Goal: Task Accomplishment & Management: Complete application form

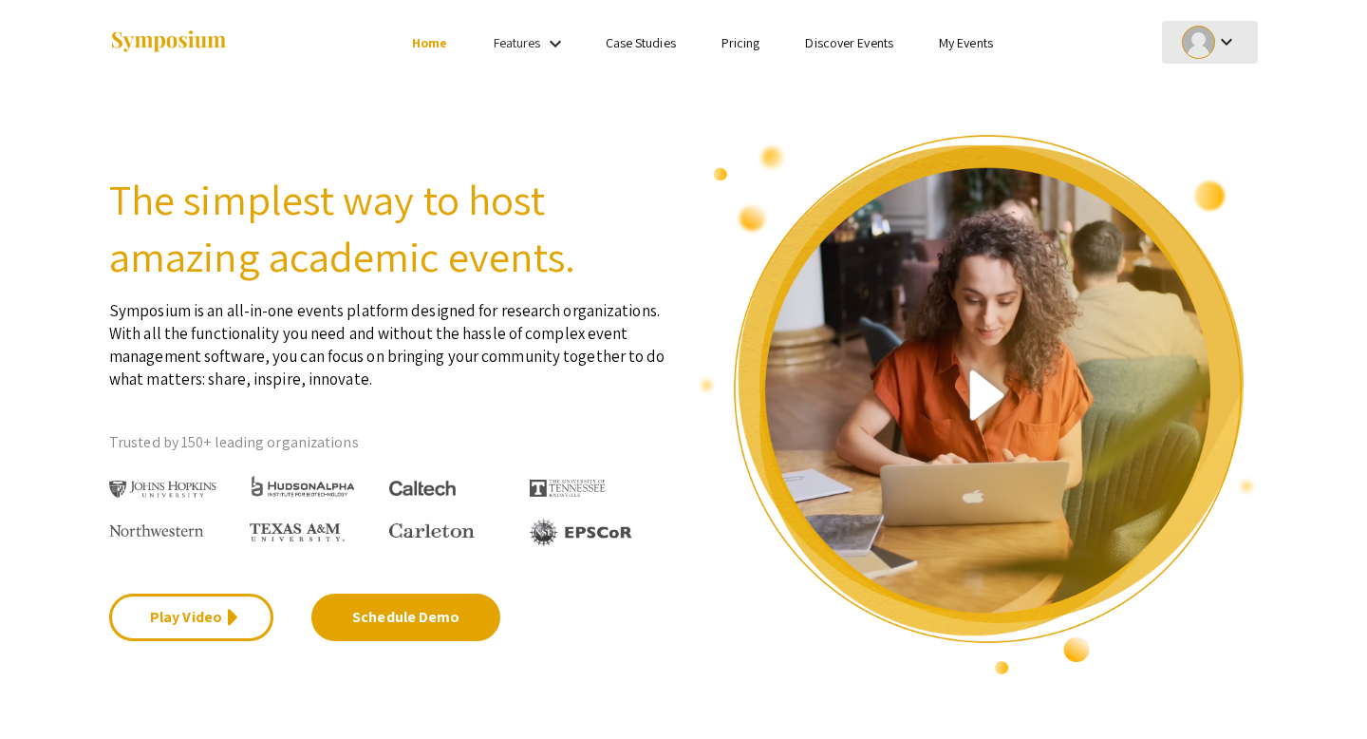
click at [1204, 37] on div at bounding box center [1198, 42] width 33 height 33
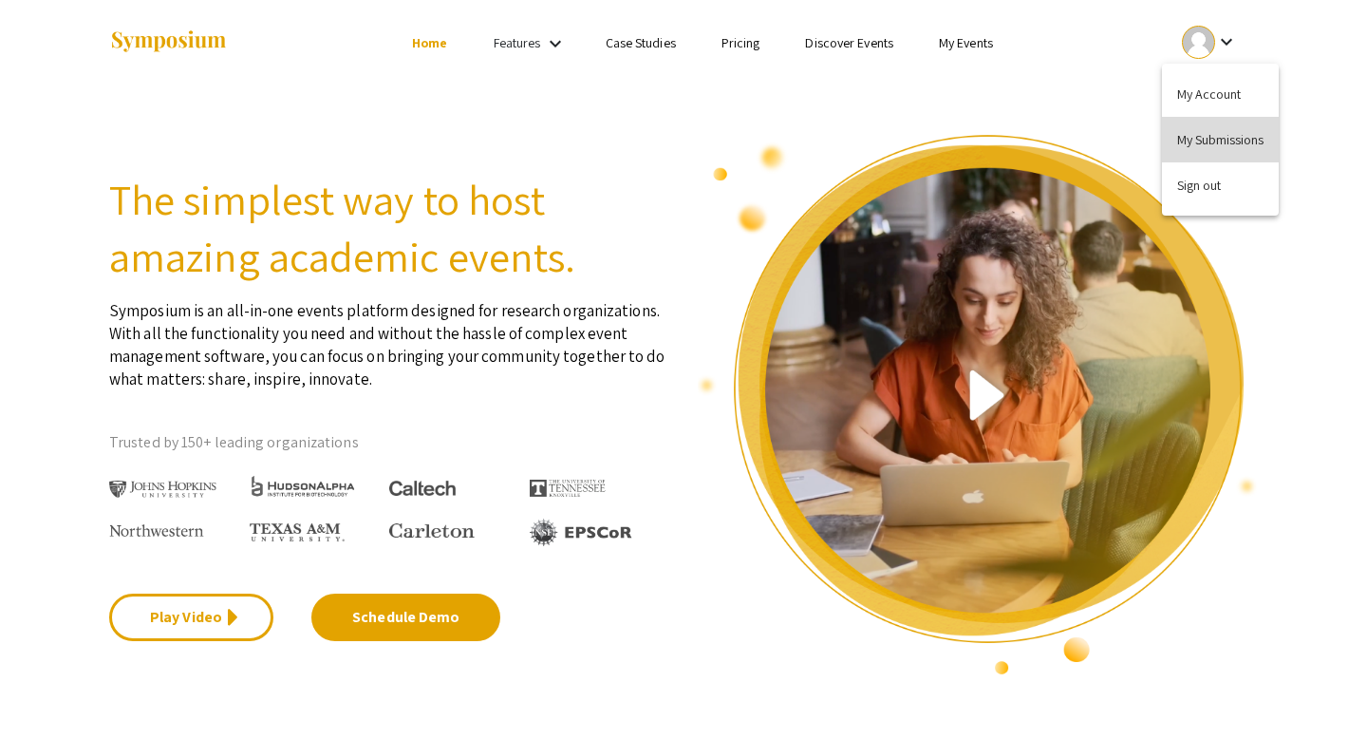
click at [1209, 141] on button "My Submissions" at bounding box center [1220, 140] width 117 height 46
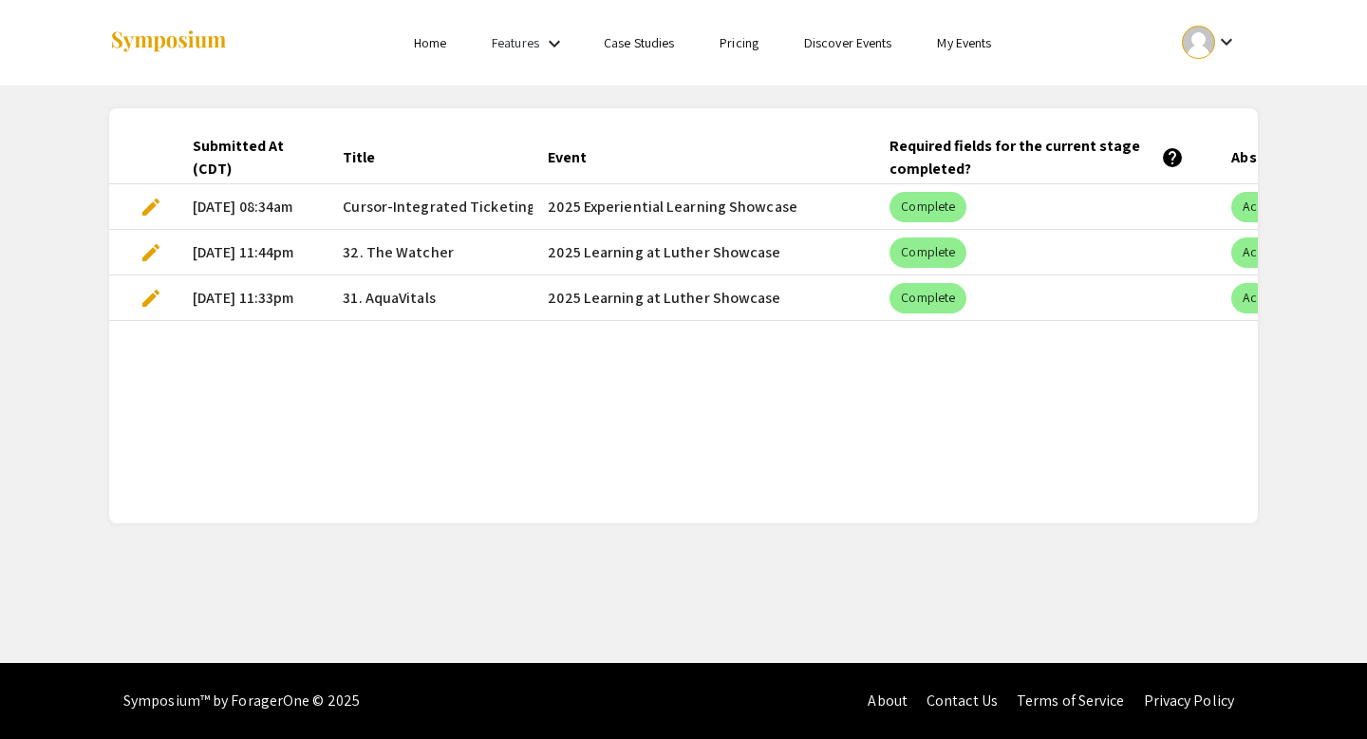
click at [590, 205] on mat-cell "2025 Experiential Learning Showcase" at bounding box center [704, 207] width 342 height 46
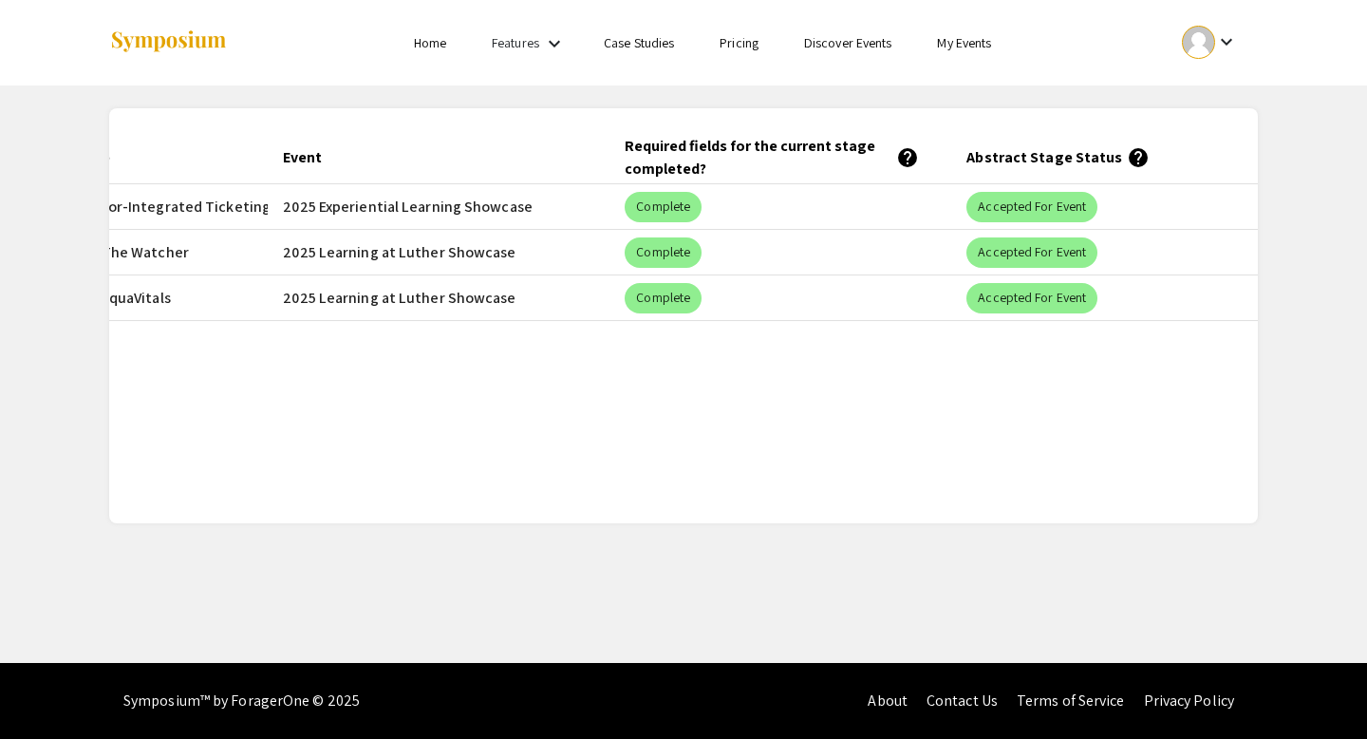
scroll to position [0, 300]
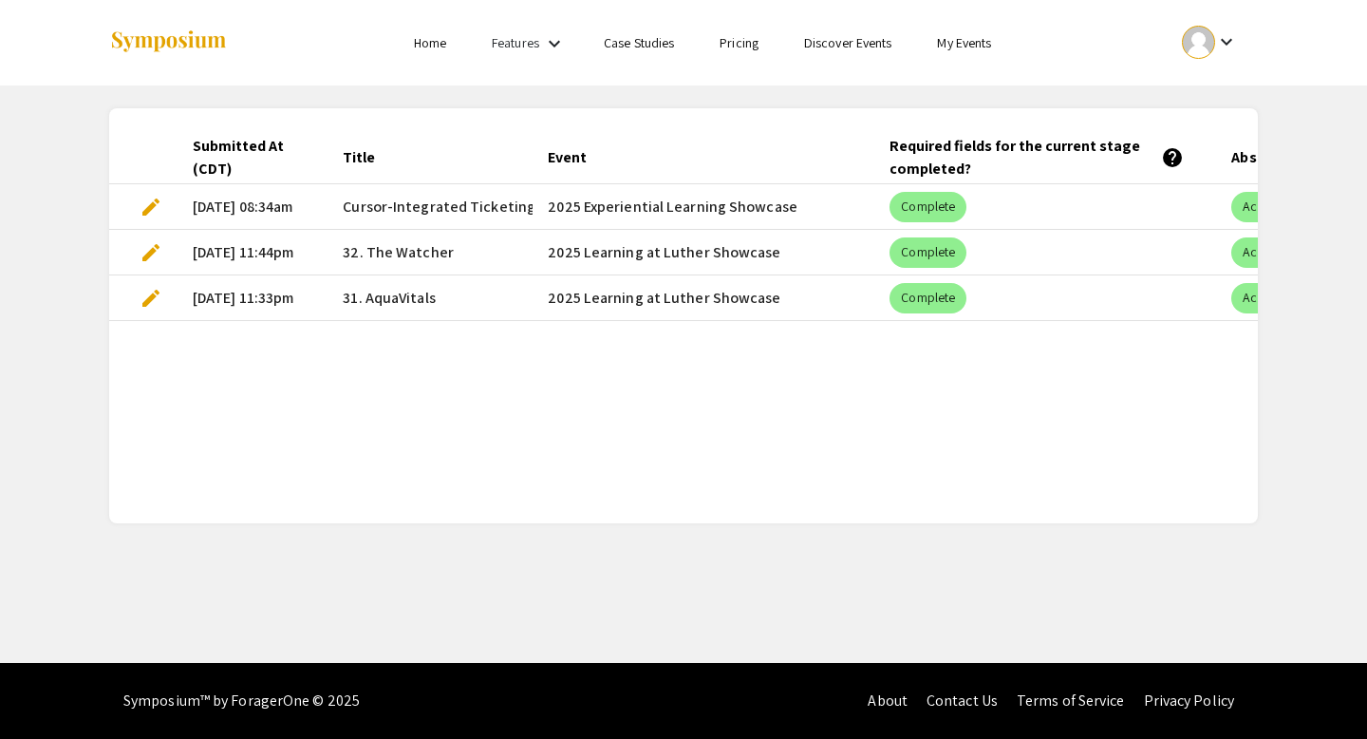
drag, startPoint x: 794, startPoint y: 207, endPoint x: 552, endPoint y: 209, distance: 242.1
click at [552, 209] on mat-cell "2025 Experiential Learning Showcase" at bounding box center [704, 207] width 342 height 46
click at [552, 208] on mat-cell "2025 Experiential Learning Showcase" at bounding box center [704, 207] width 342 height 46
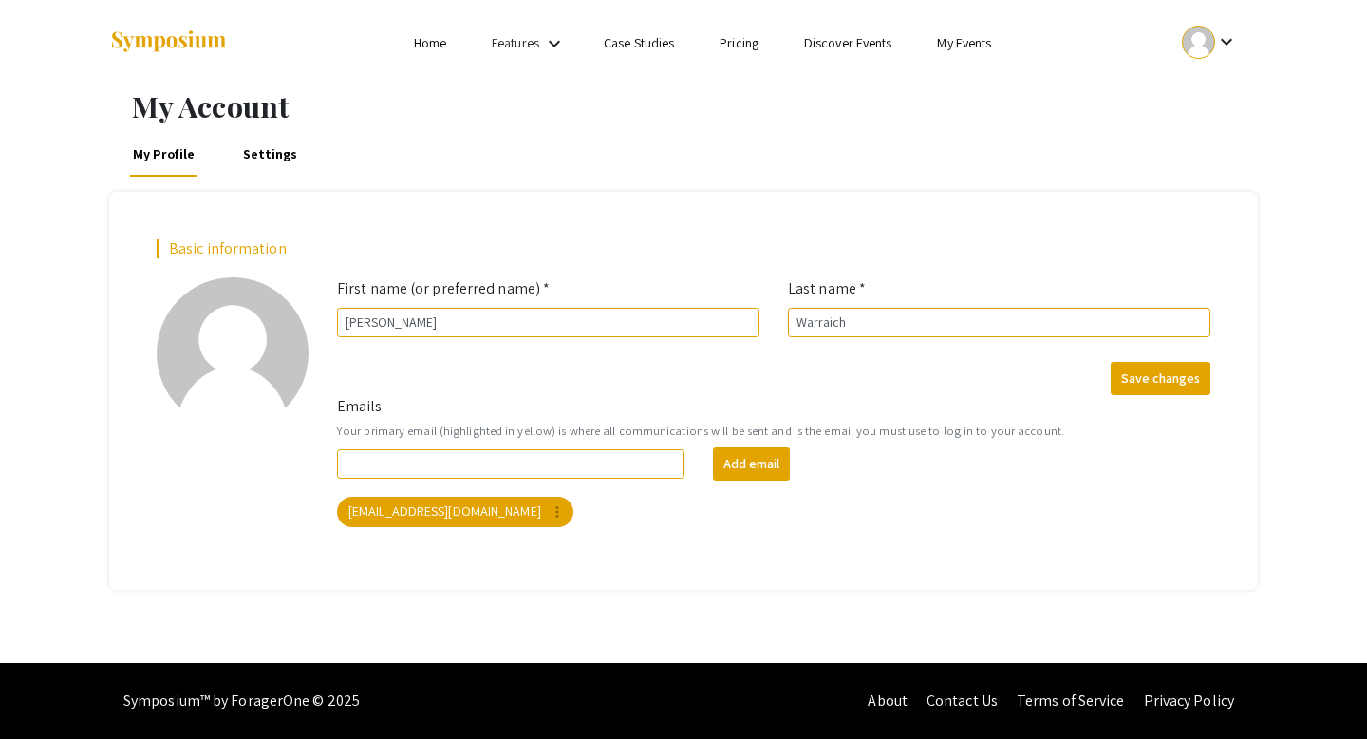
click at [1206, 43] on div at bounding box center [1198, 42] width 33 height 33
click at [1211, 131] on button "My Submissions" at bounding box center [1220, 140] width 117 height 46
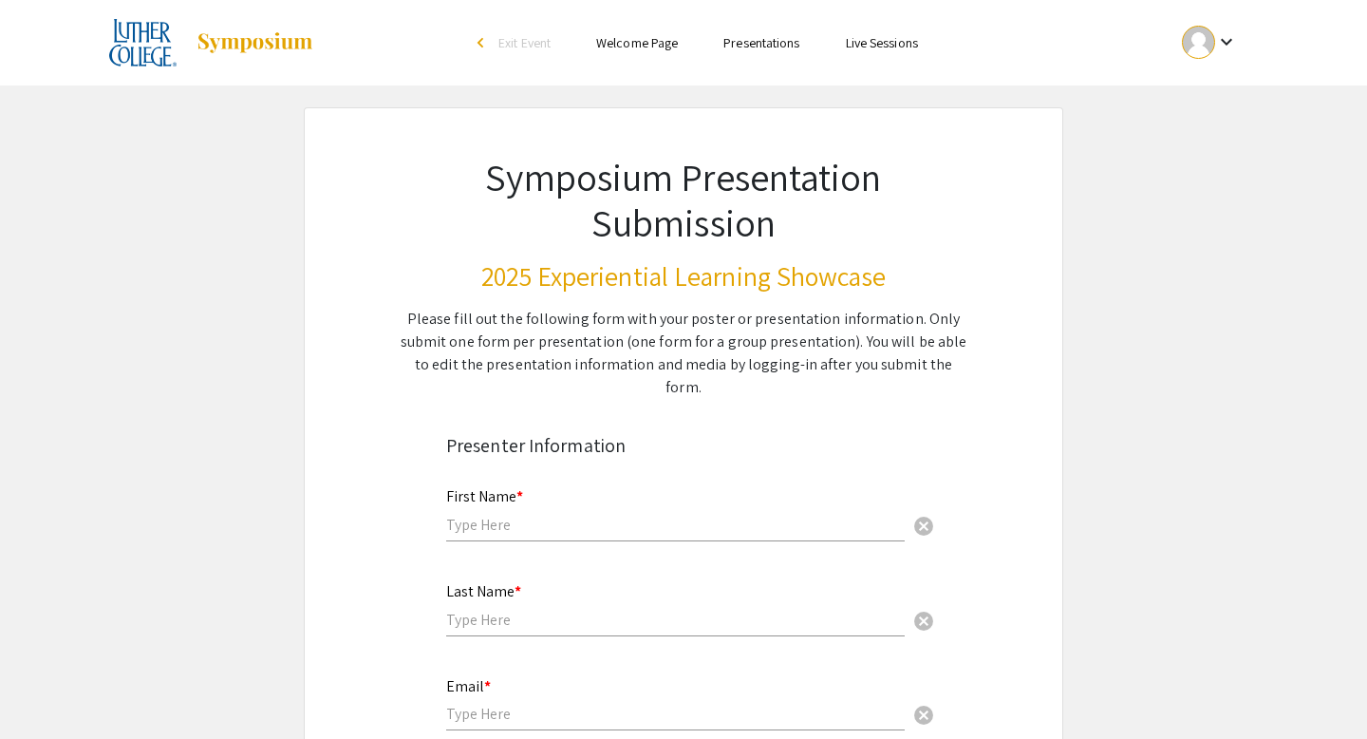
click at [601, 515] on input "text" at bounding box center [675, 525] width 459 height 20
type input "[DEMOGRAPHIC_DATA]"
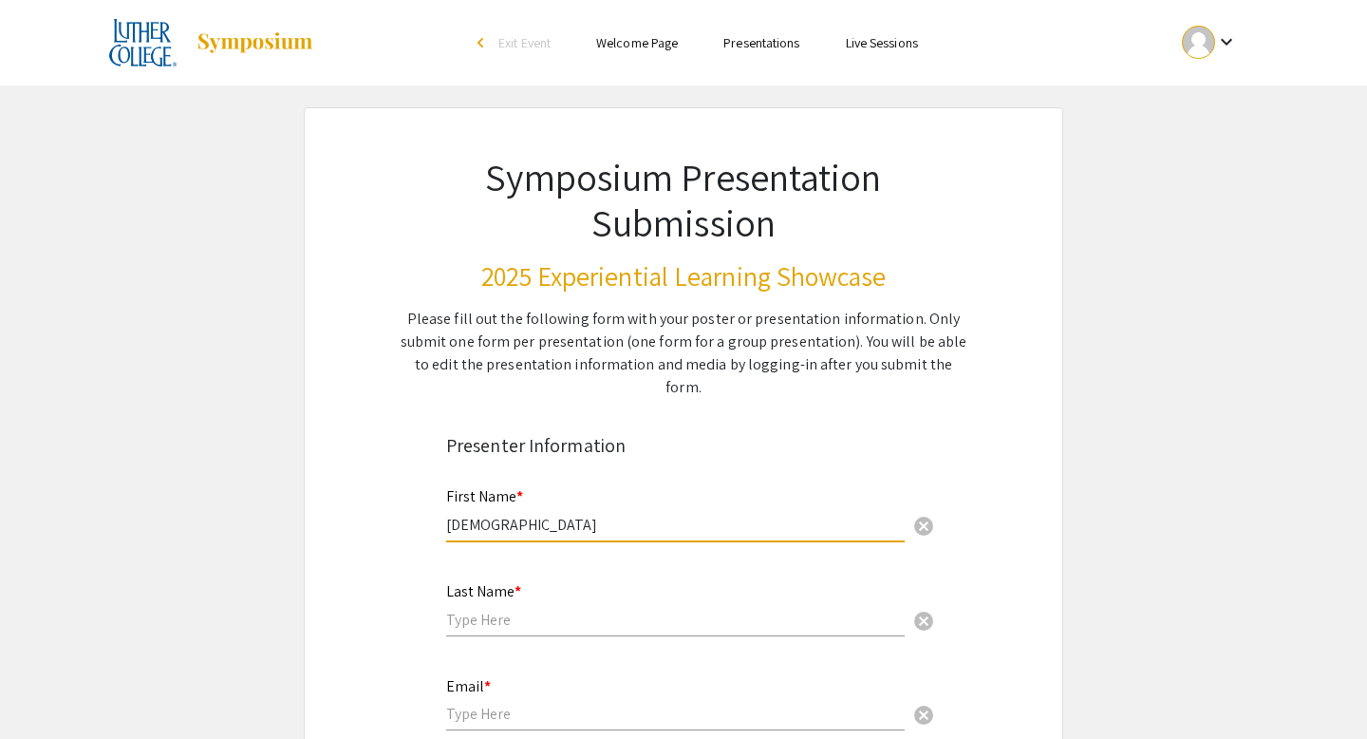
type input "Warraich"
type input "[EMAIL_ADDRESS][DOMAIN_NAME]"
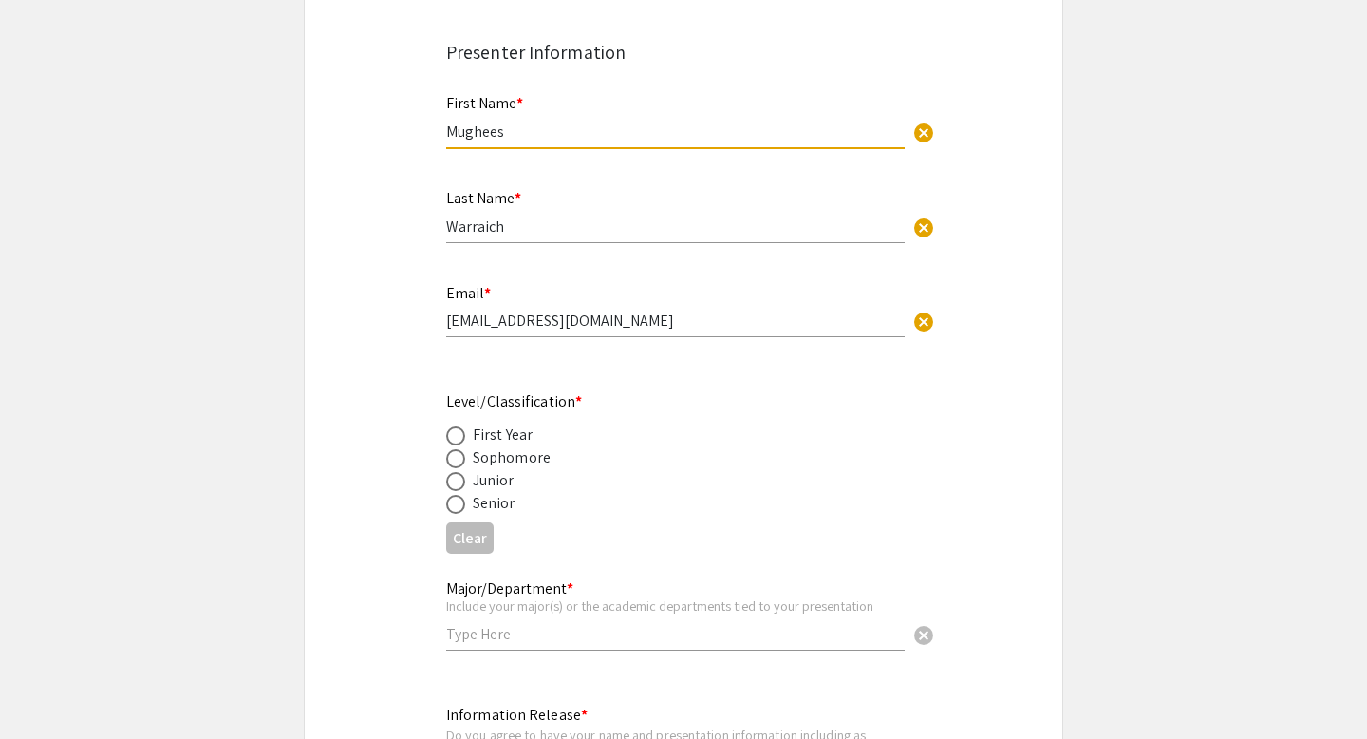
scroll to position [394, 0]
type input "Mughees"
click at [455, 494] on span at bounding box center [455, 503] width 19 height 19
click at [455, 494] on input "radio" at bounding box center [455, 503] width 19 height 19
radio input "true"
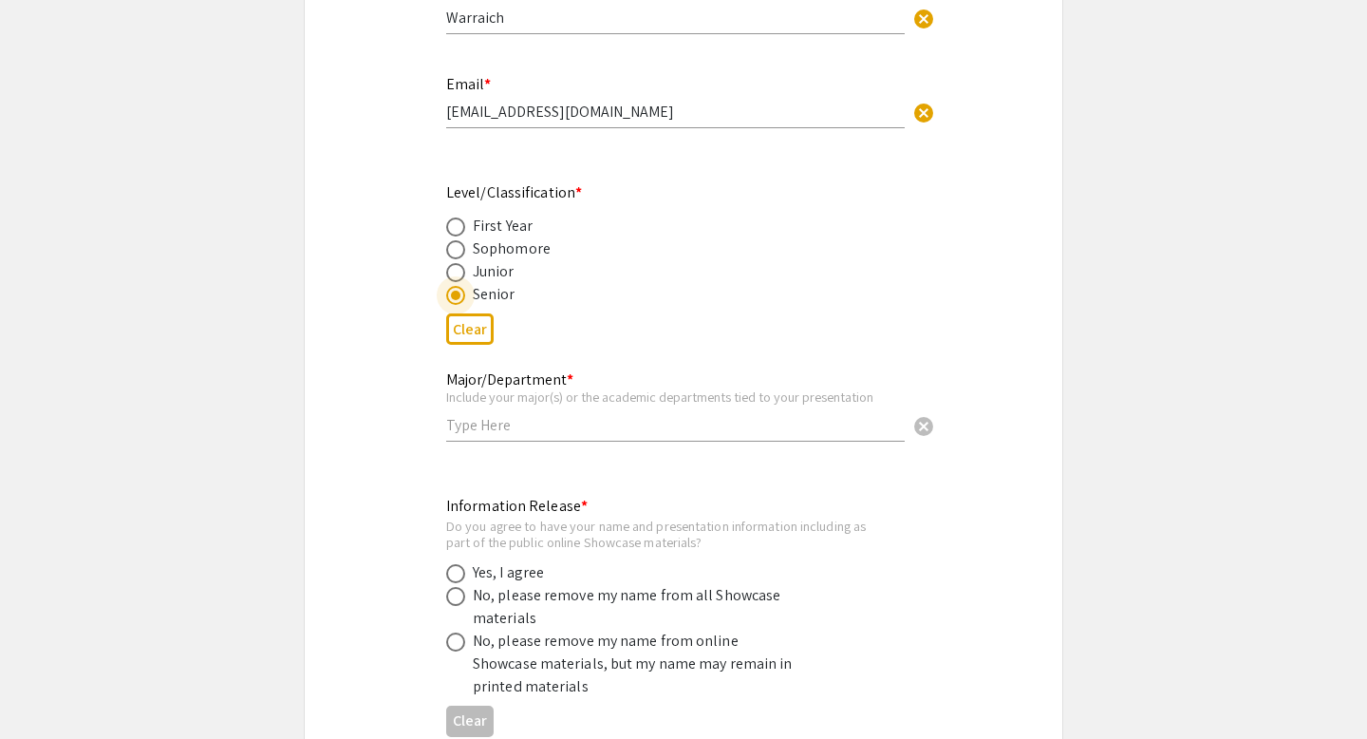
scroll to position [648, 0]
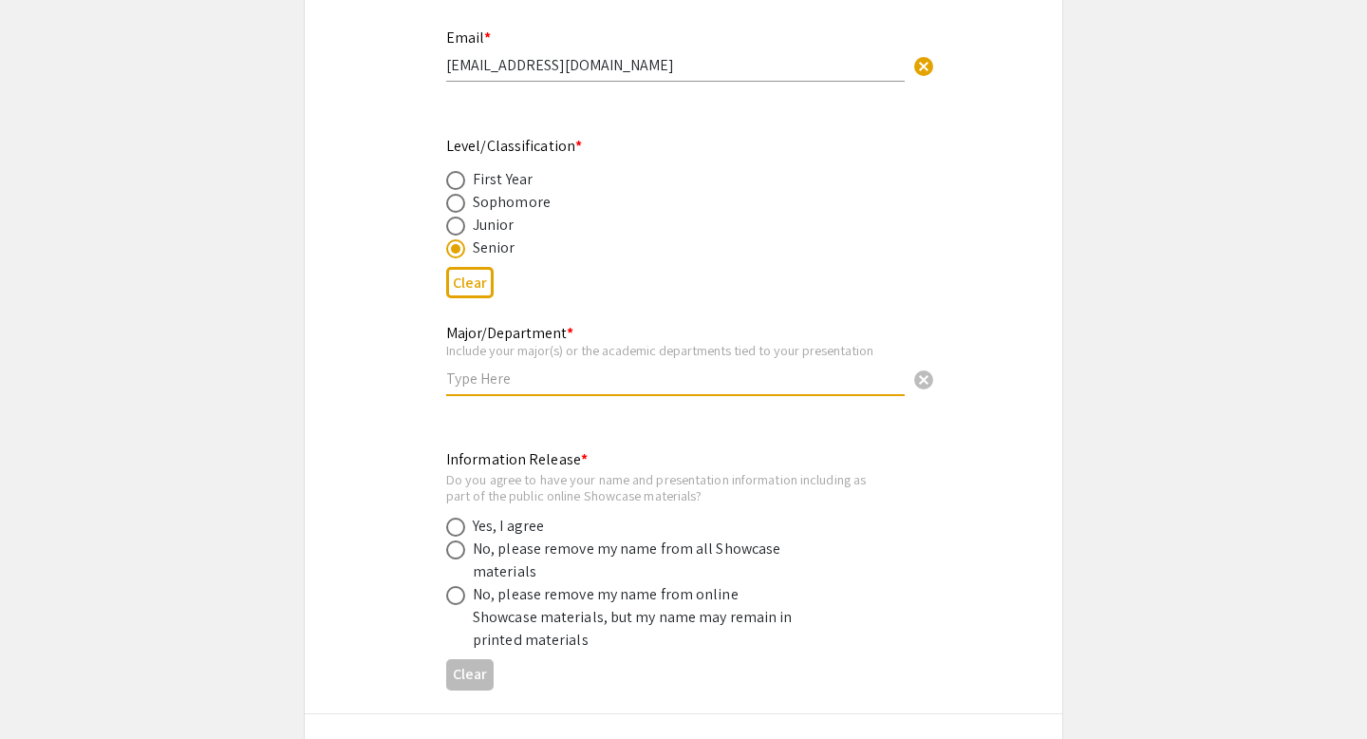
click at [518, 368] on input "text" at bounding box center [675, 378] width 459 height 20
type input "Computer Science and Data Science"
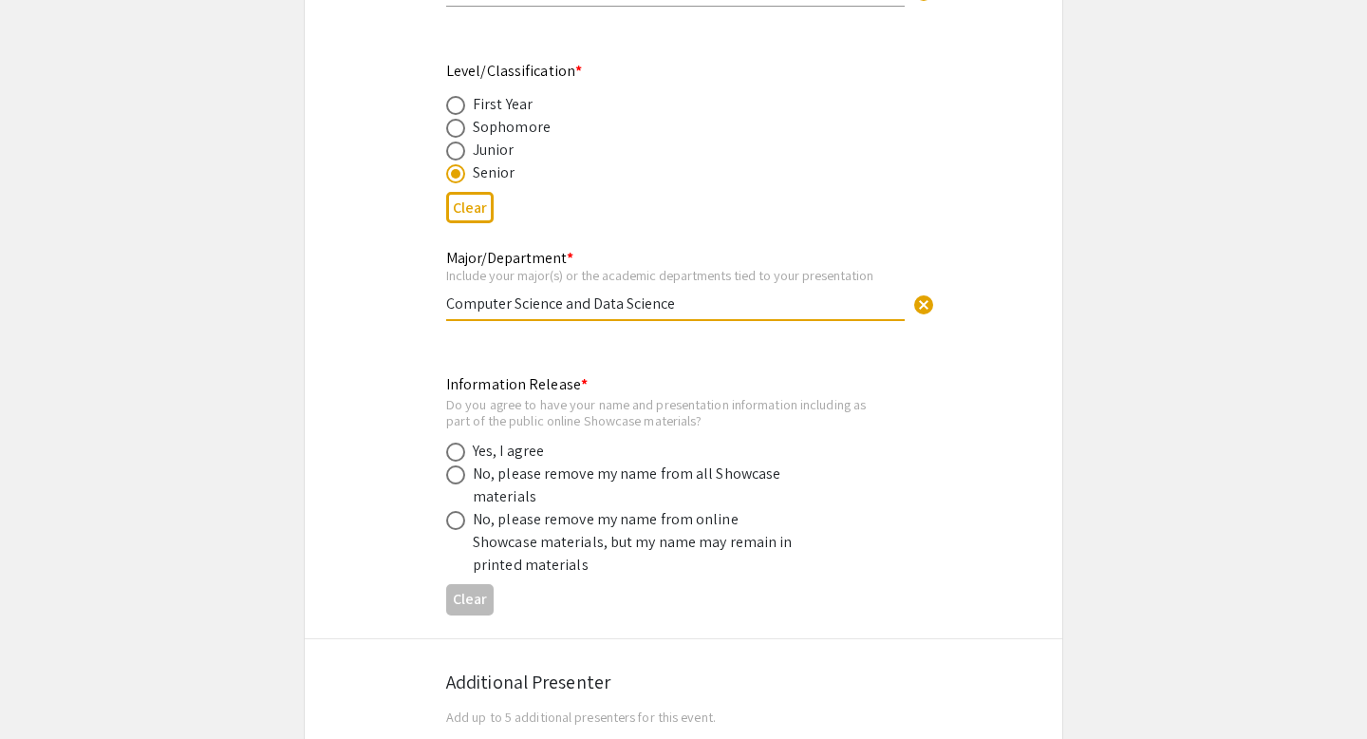
scroll to position [726, 0]
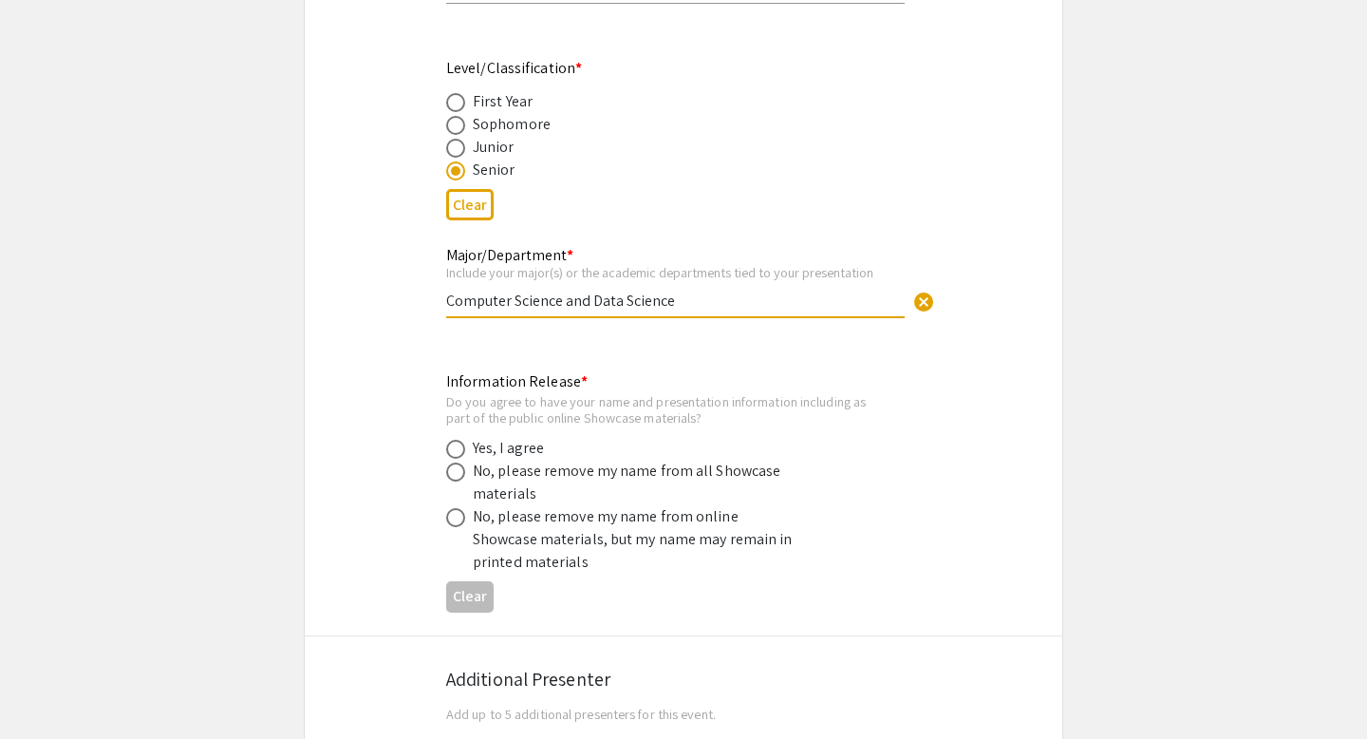
click at [458, 440] on span at bounding box center [455, 449] width 19 height 19
click at [458, 440] on input "radio" at bounding box center [455, 449] width 19 height 19
radio input "true"
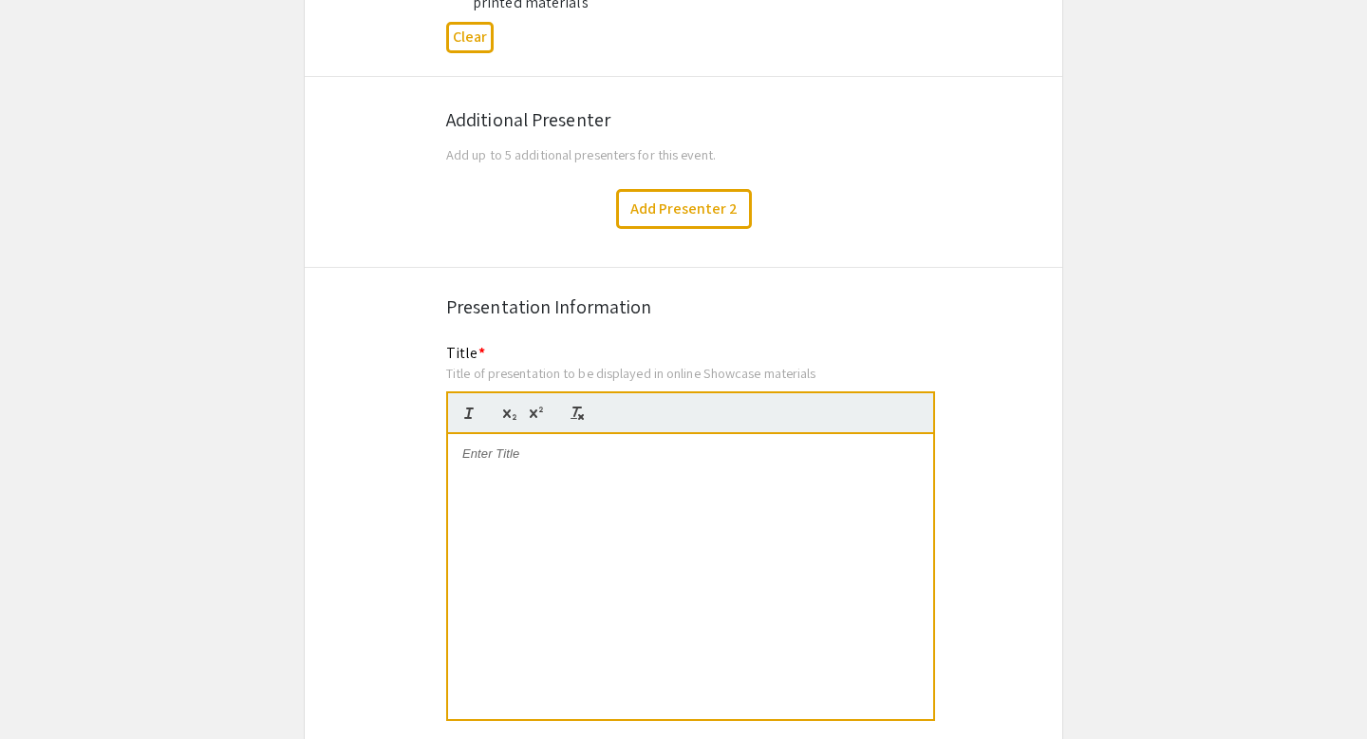
scroll to position [1308, 0]
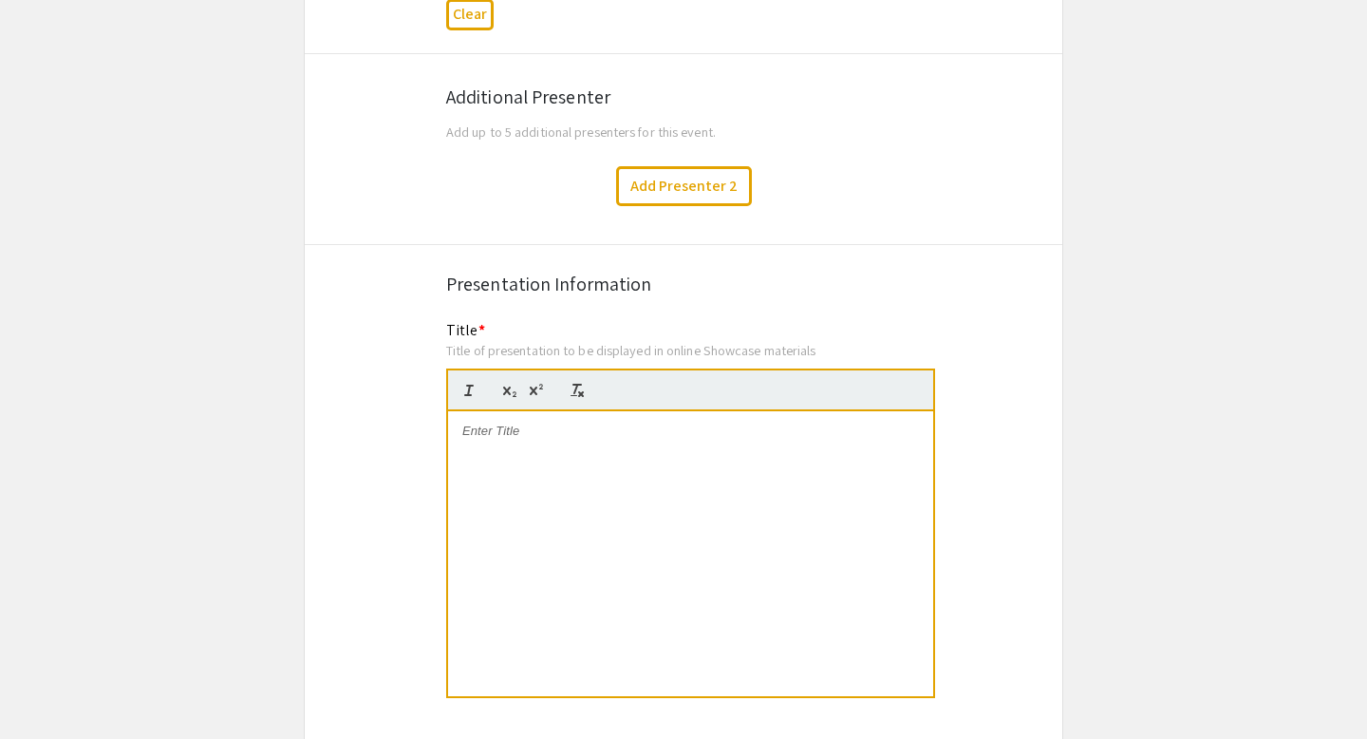
click at [528, 422] on p at bounding box center [690, 430] width 457 height 17
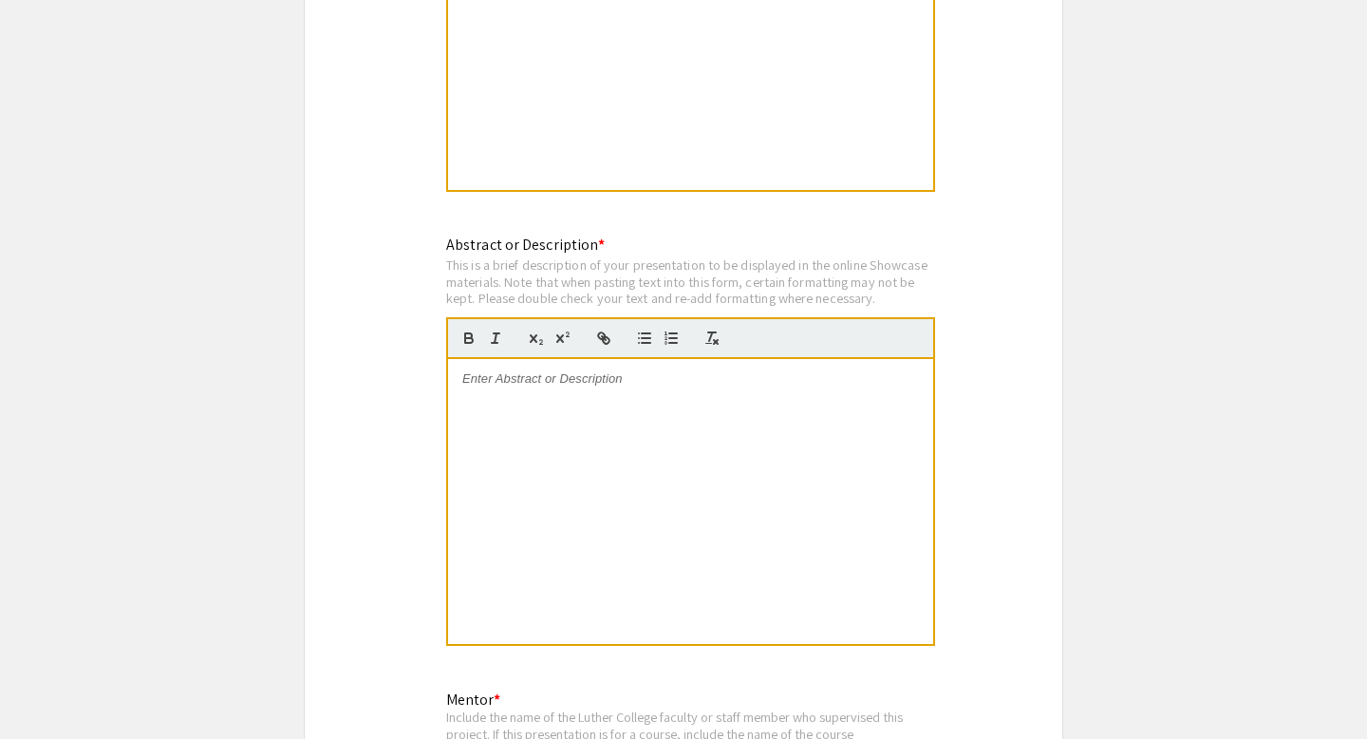
scroll to position [1830, 0]
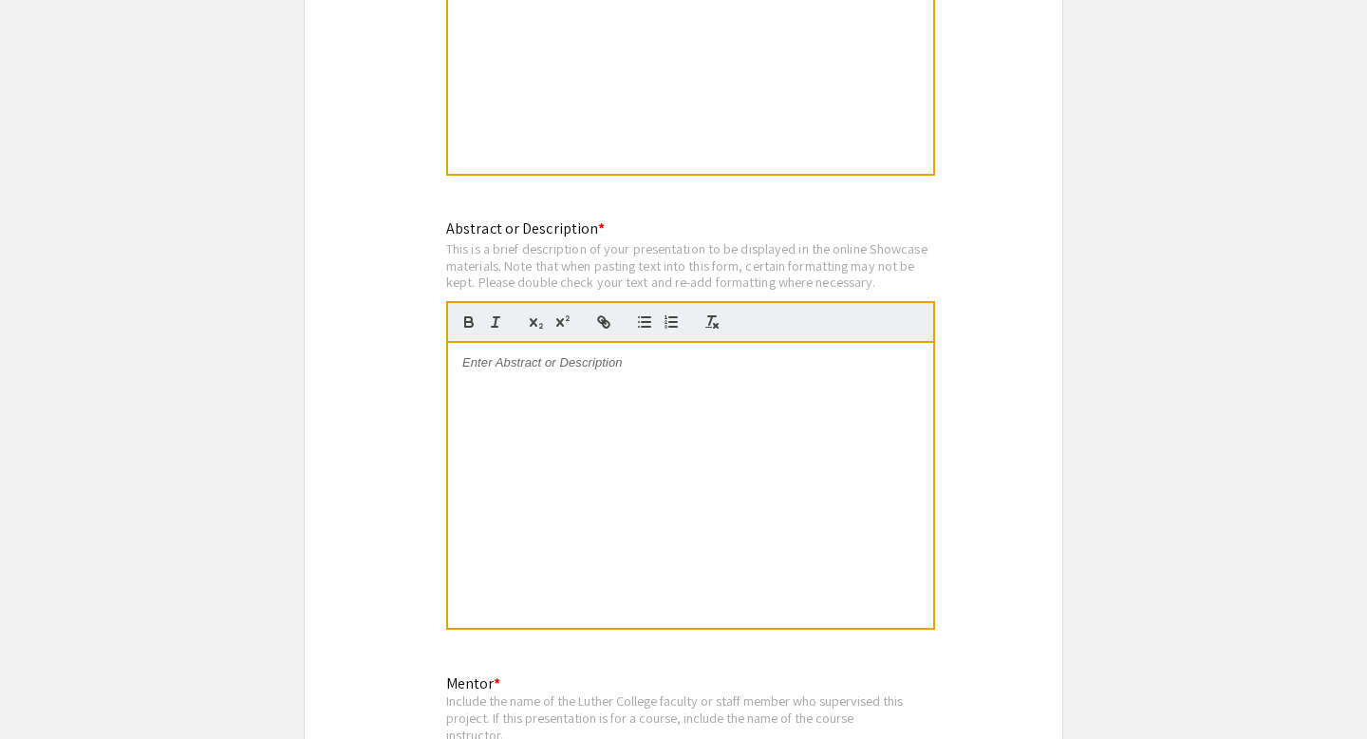
click at [506, 361] on div at bounding box center [690, 485] width 485 height 285
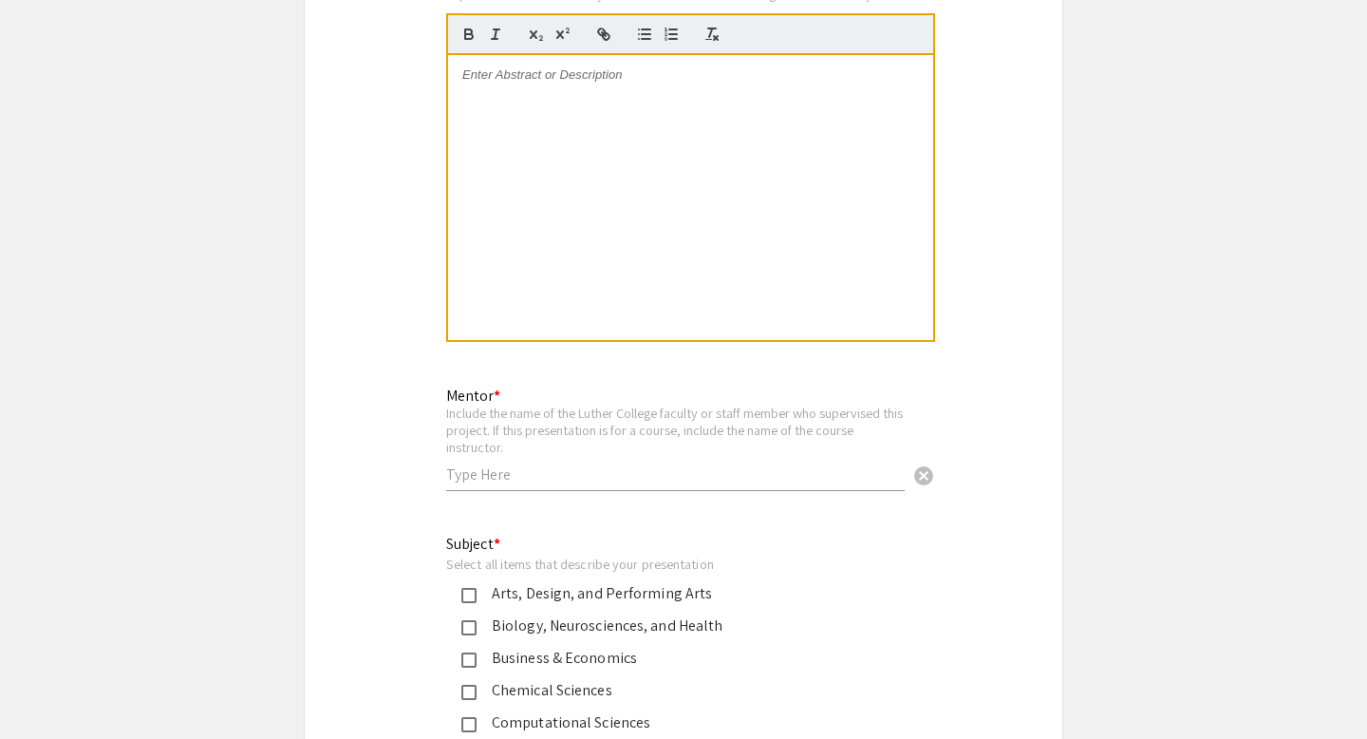
scroll to position [2122, 0]
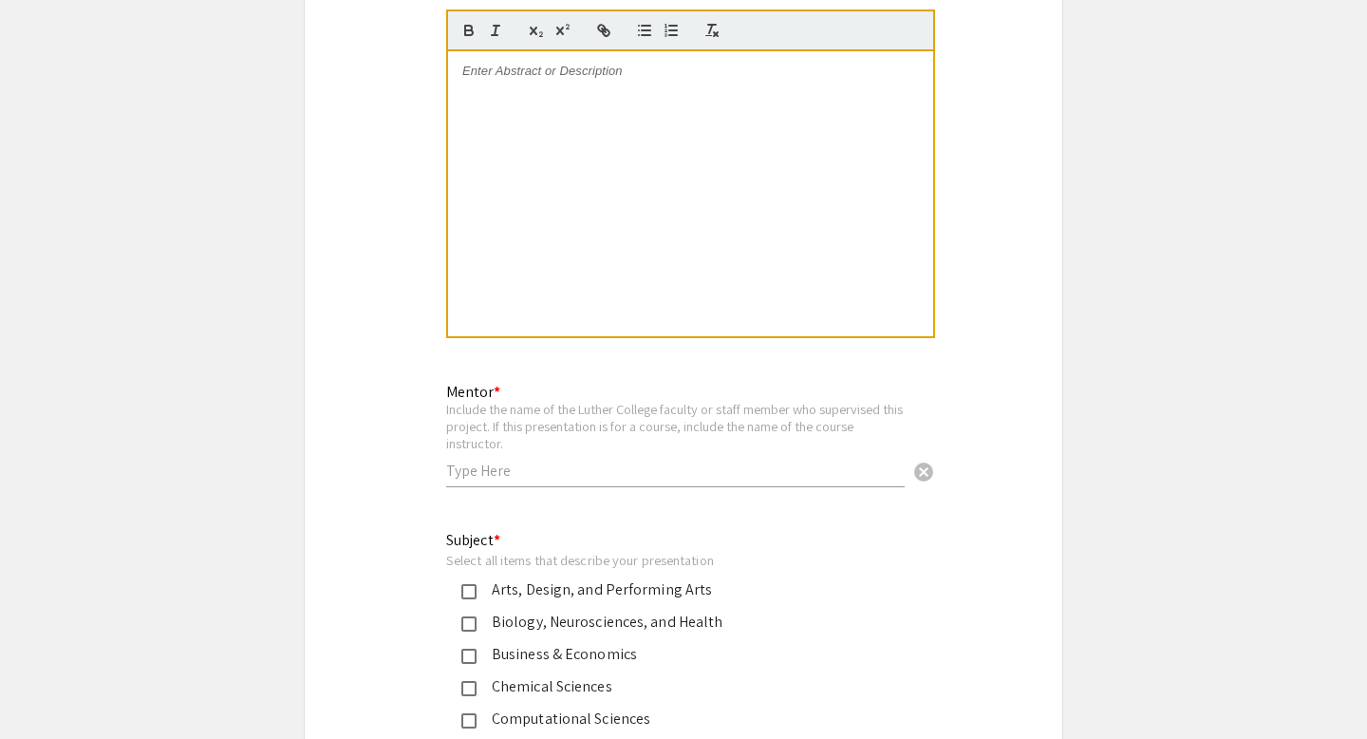
click at [513, 460] on input "text" at bounding box center [675, 470] width 459 height 20
type input "Prof Thuy Do"
click at [386, 436] on div "Symposium Presentation Submission 2025 Experiential Learning Showcase Please fi…" at bounding box center [684, 237] width 760 height 4505
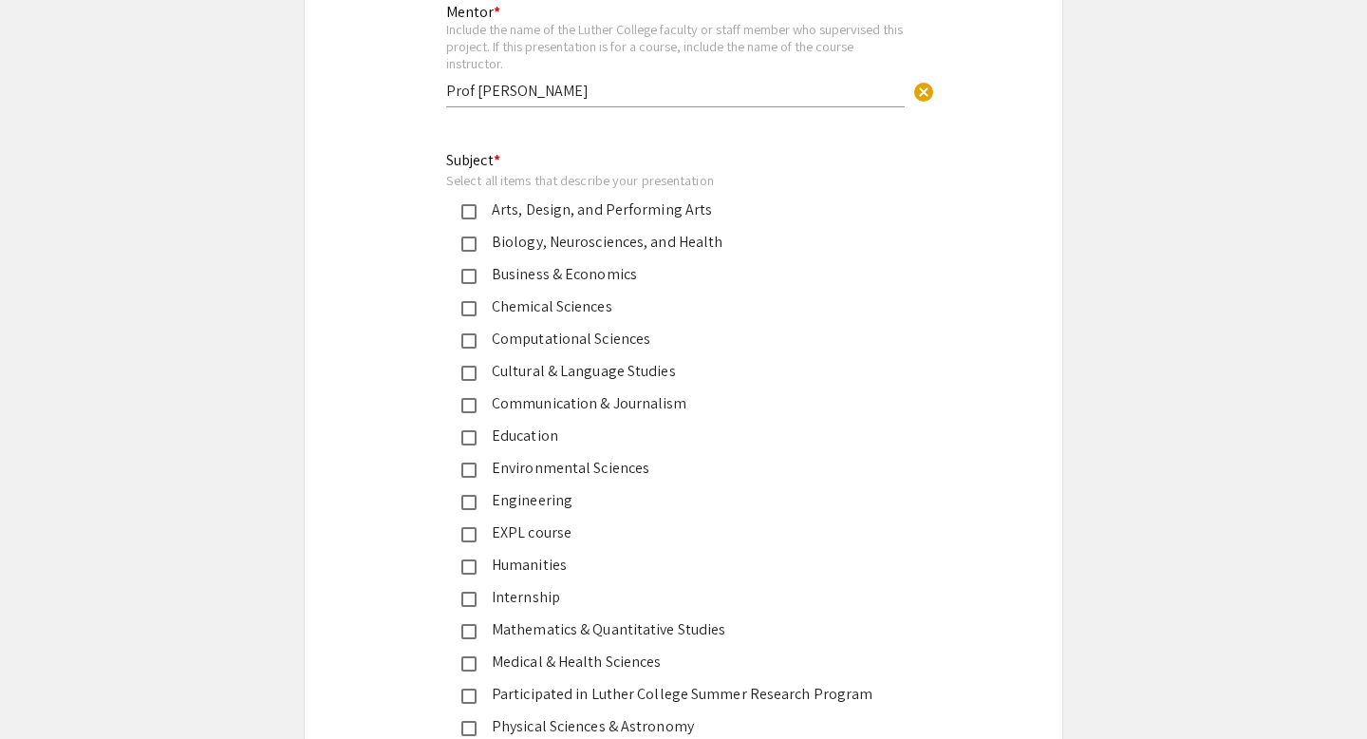
scroll to position [2508, 0]
